Goal: Task Accomplishment & Management: Complete application form

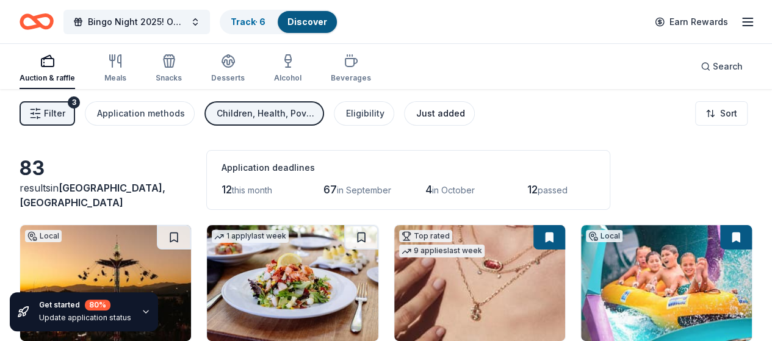
click at [458, 121] on button "Just added" at bounding box center [439, 113] width 71 height 24
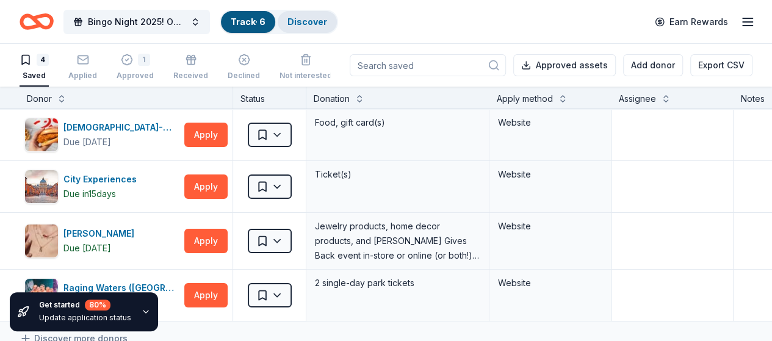
click at [337, 25] on div "Discover" at bounding box center [307, 22] width 59 height 22
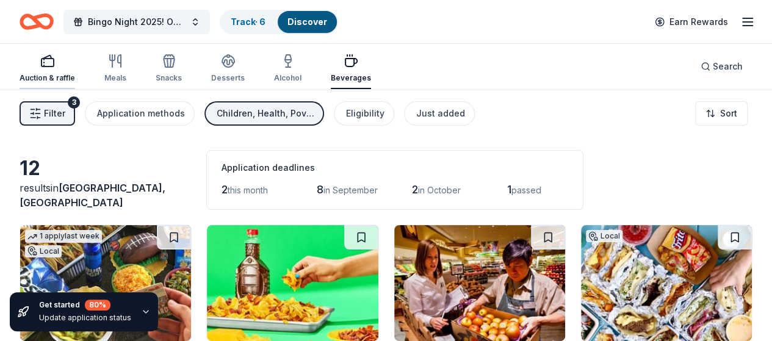
click at [57, 68] on div "Auction & raffle" at bounding box center [48, 68] width 56 height 29
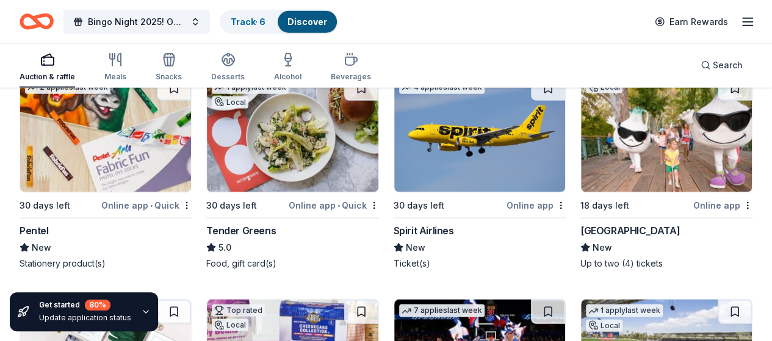
scroll to position [3867, 0]
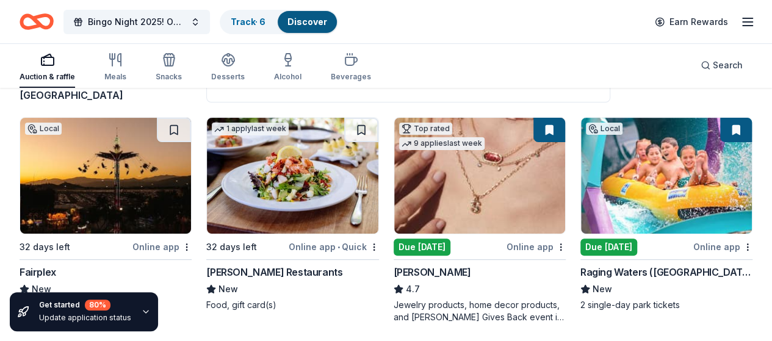
scroll to position [0, 0]
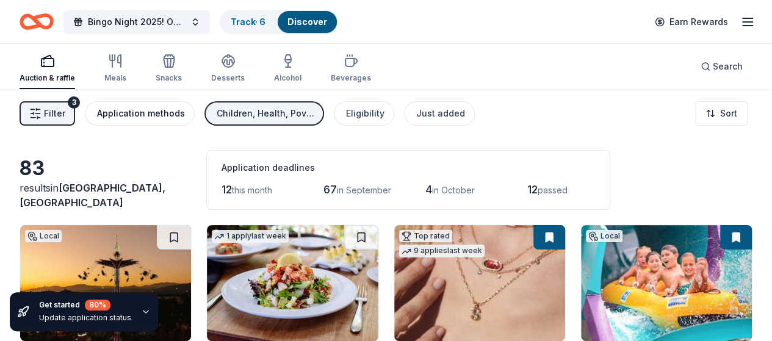
click at [159, 117] on div "Application methods" at bounding box center [141, 113] width 88 height 15
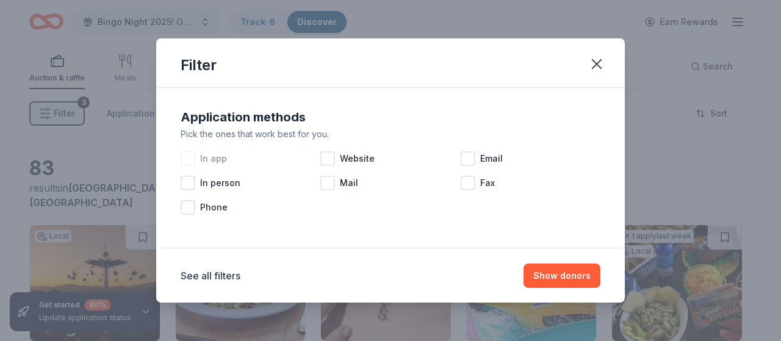
click at [187, 160] on div at bounding box center [188, 158] width 15 height 15
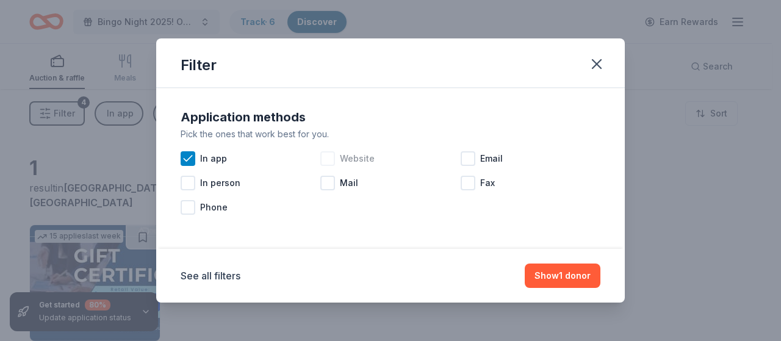
click at [331, 153] on div at bounding box center [327, 158] width 15 height 15
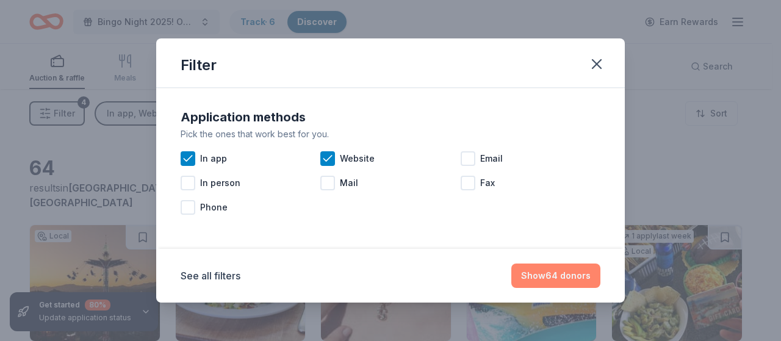
click at [567, 276] on button "Show 64 donors" at bounding box center [555, 276] width 89 height 24
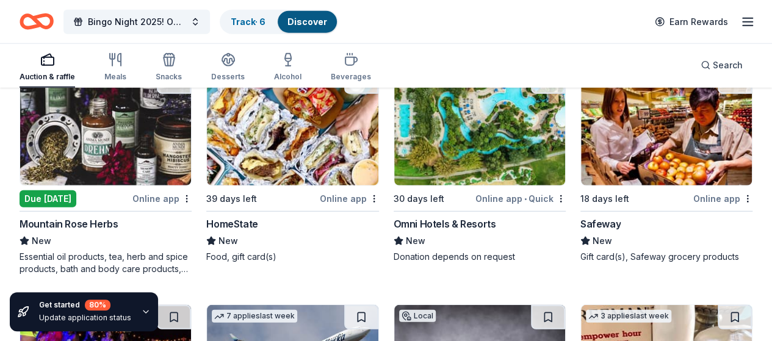
scroll to position [1526, 0]
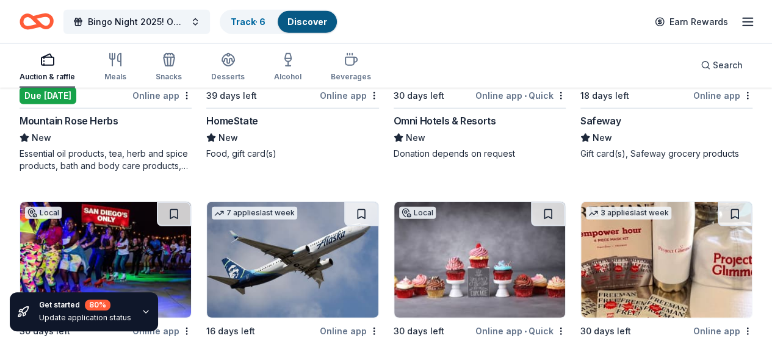
scroll to position [1587, 0]
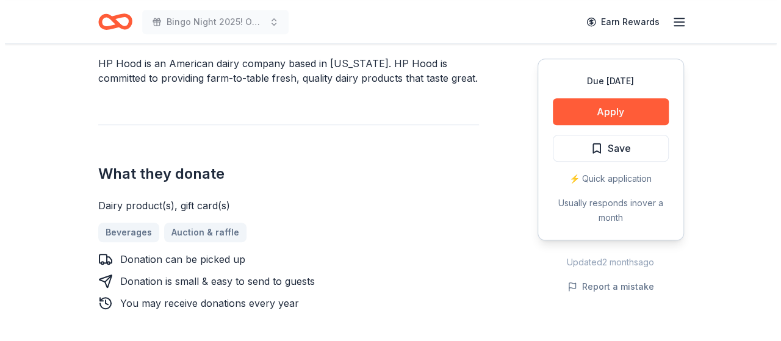
scroll to position [427, 0]
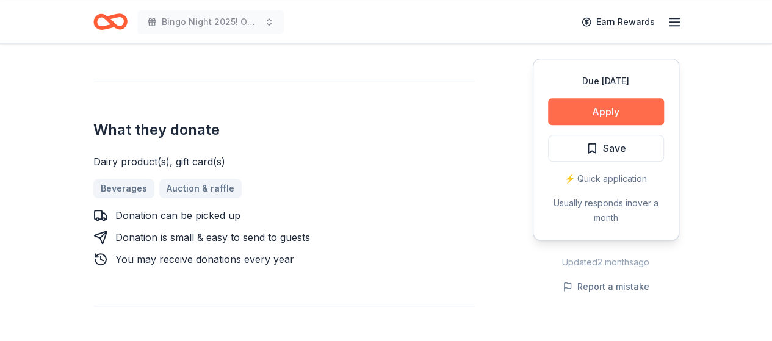
click at [599, 112] on button "Apply" at bounding box center [606, 111] width 116 height 27
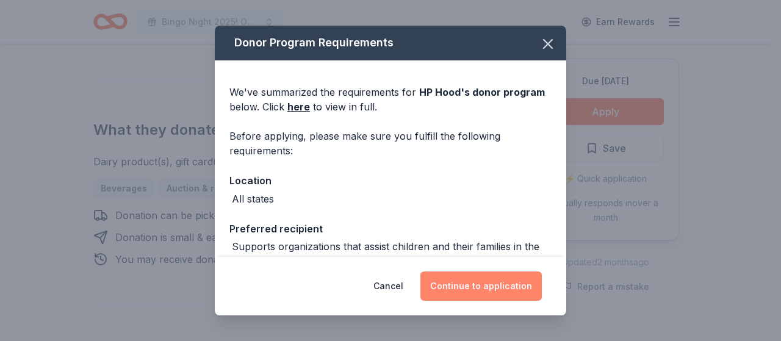
click at [491, 281] on button "Continue to application" at bounding box center [480, 286] width 121 height 29
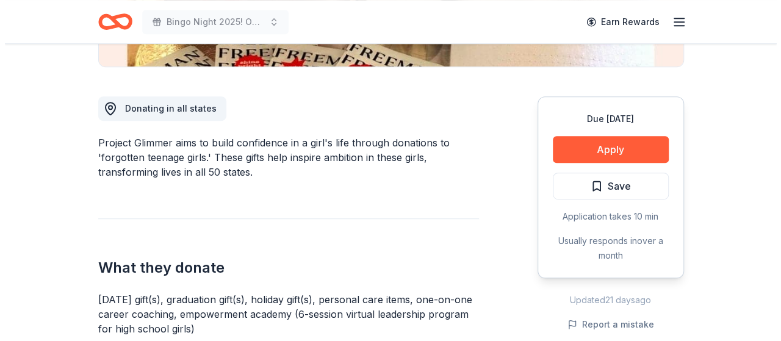
scroll to position [305, 0]
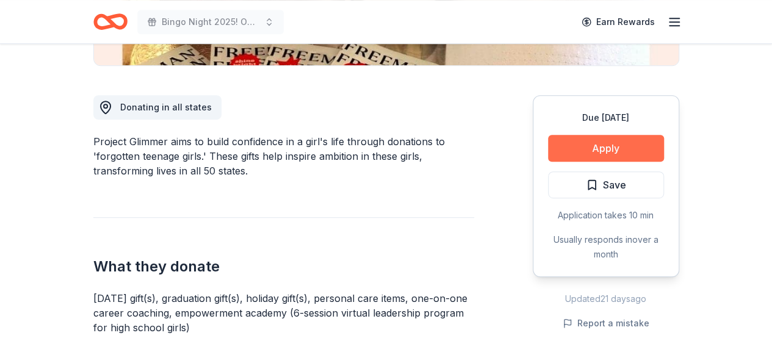
click at [599, 148] on button "Apply" at bounding box center [606, 148] width 116 height 27
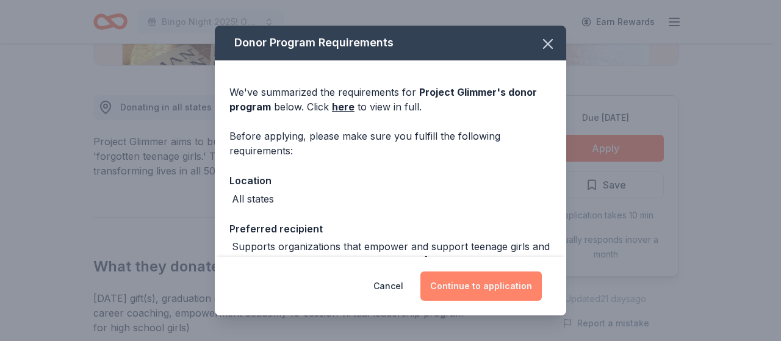
click at [475, 275] on button "Continue to application" at bounding box center [480, 286] width 121 height 29
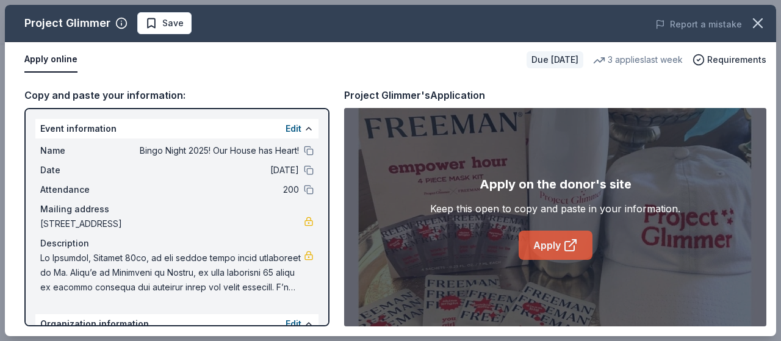
click at [549, 243] on link "Apply" at bounding box center [556, 245] width 74 height 29
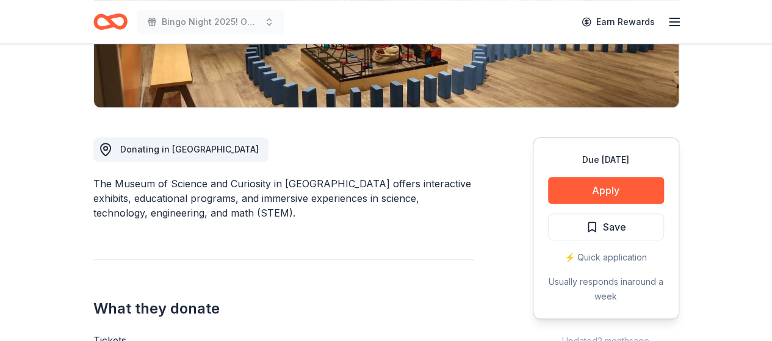
scroll to position [244, 0]
